Goal: Find specific page/section: Find specific page/section

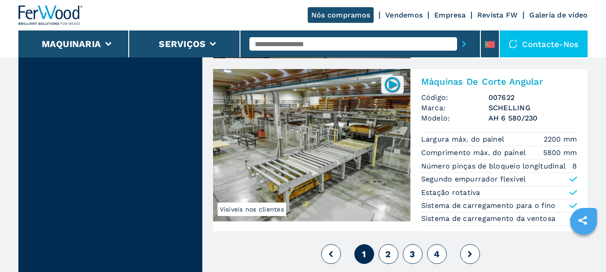
scroll to position [1973, 0]
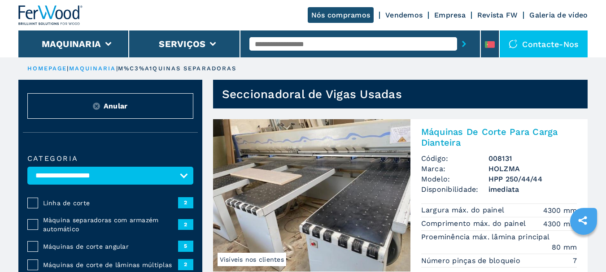
click at [403, 14] on link "Vendemos" at bounding box center [403, 15] width 37 height 9
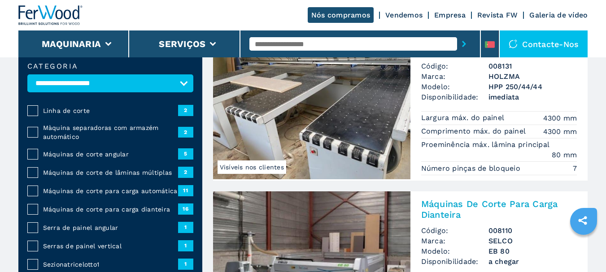
scroll to position [90, 0]
